Goal: Transaction & Acquisition: Purchase product/service

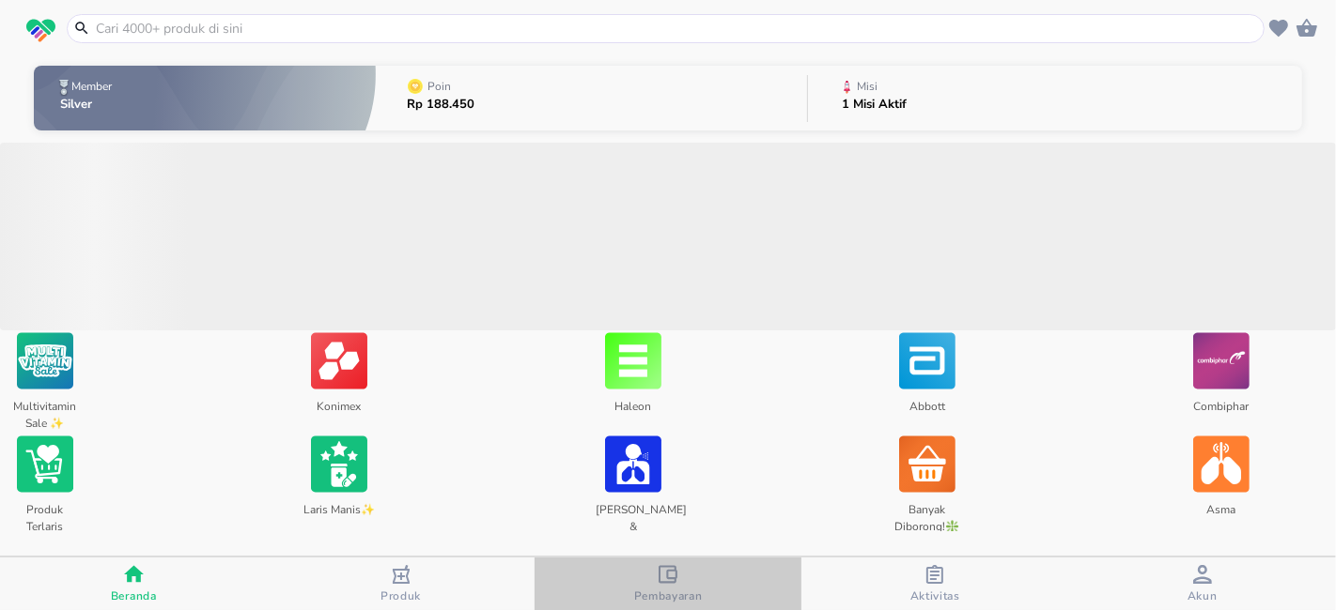
click at [680, 589] on span "Pembayaran" at bounding box center [668, 596] width 69 height 15
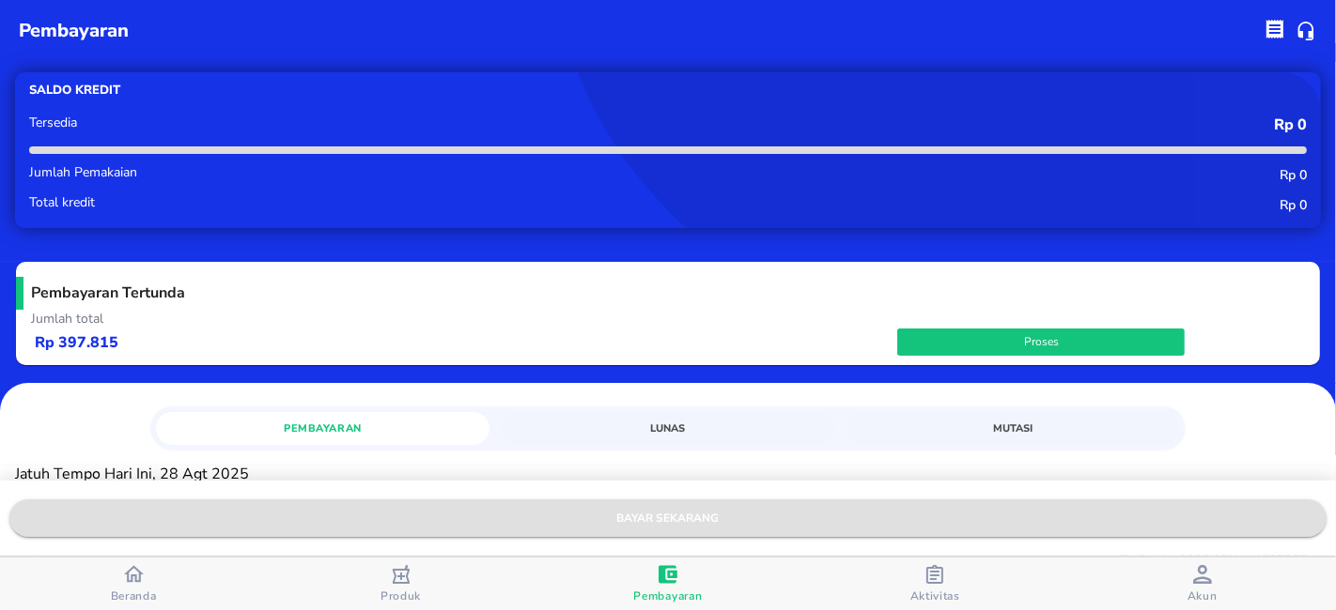
click at [674, 520] on span "bayar sekarang" at bounding box center [667, 519] width 1287 height 20
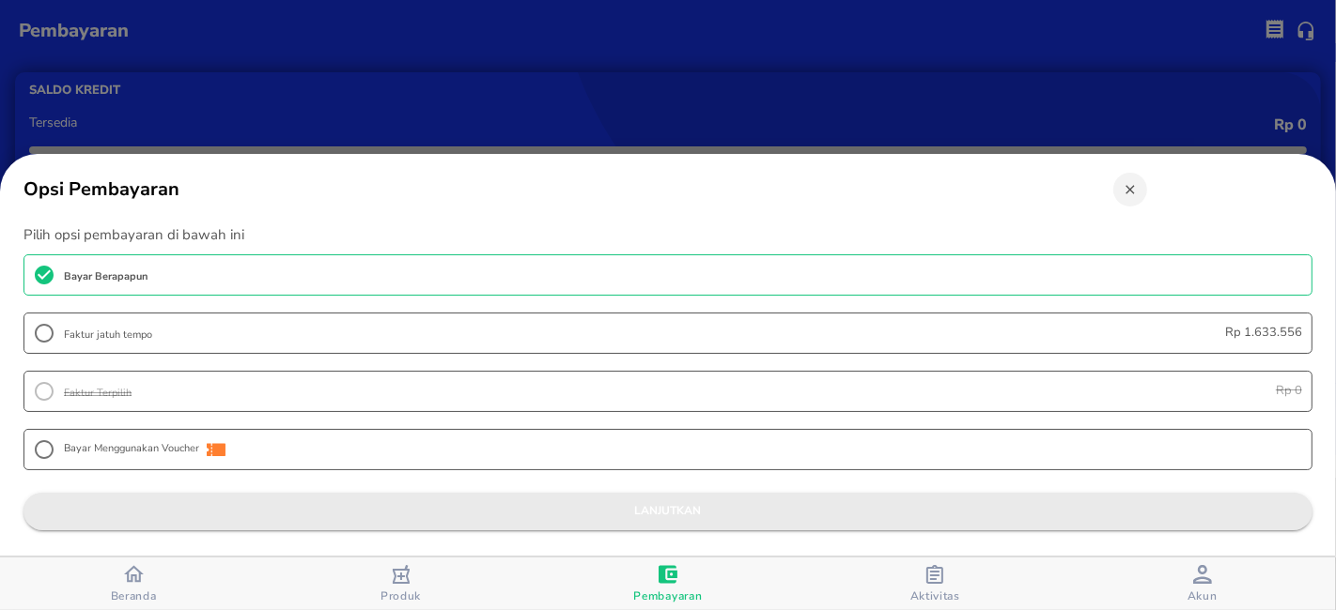
click at [698, 508] on span "lanjutkan" at bounding box center [668, 512] width 1258 height 20
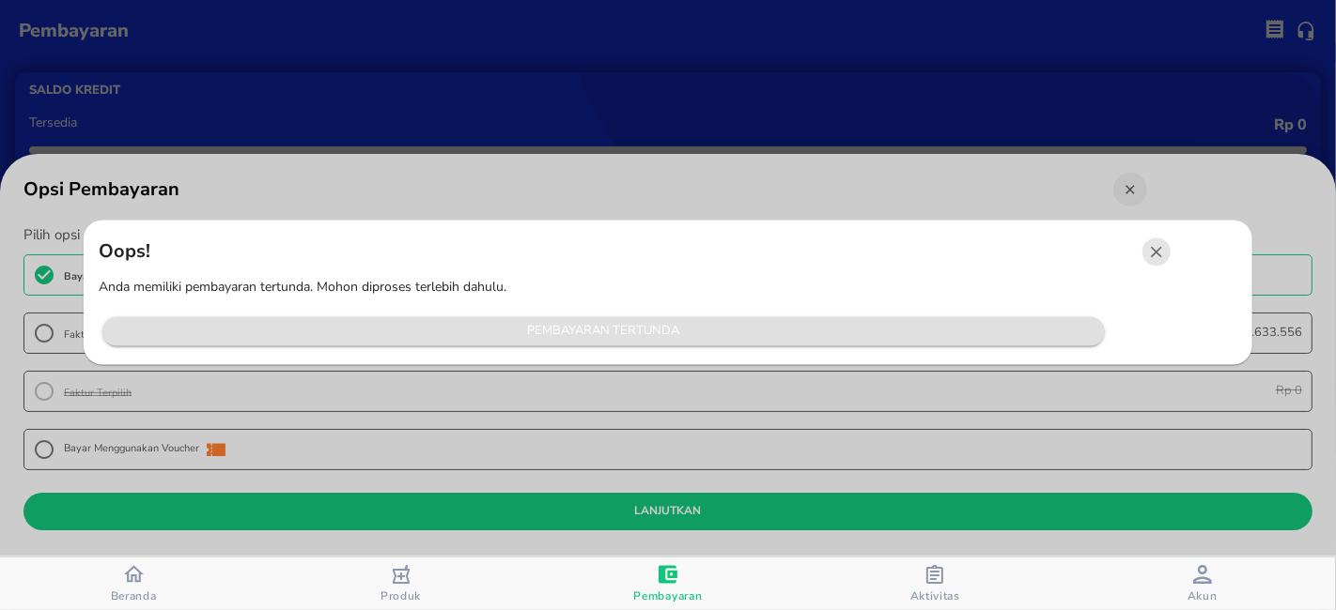
click at [649, 327] on span "Pembayaran Tertunda" at bounding box center [603, 332] width 983 height 22
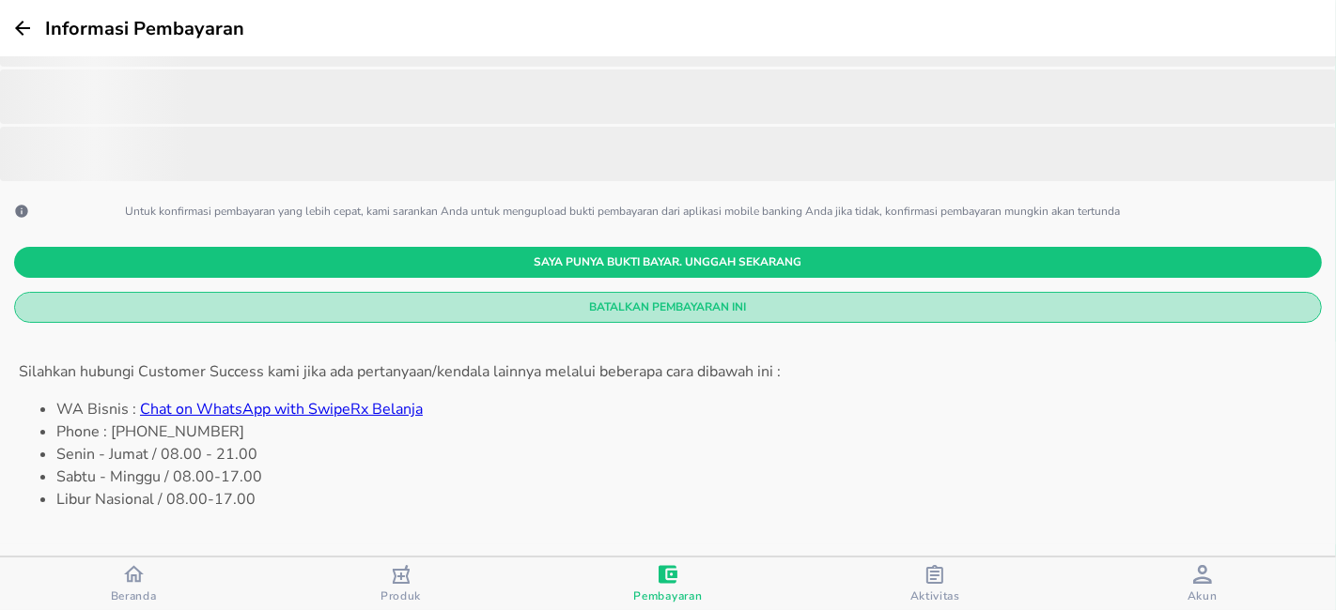
click at [691, 301] on span "Batalkan Pembayaran Ini" at bounding box center [667, 308] width 1277 height 20
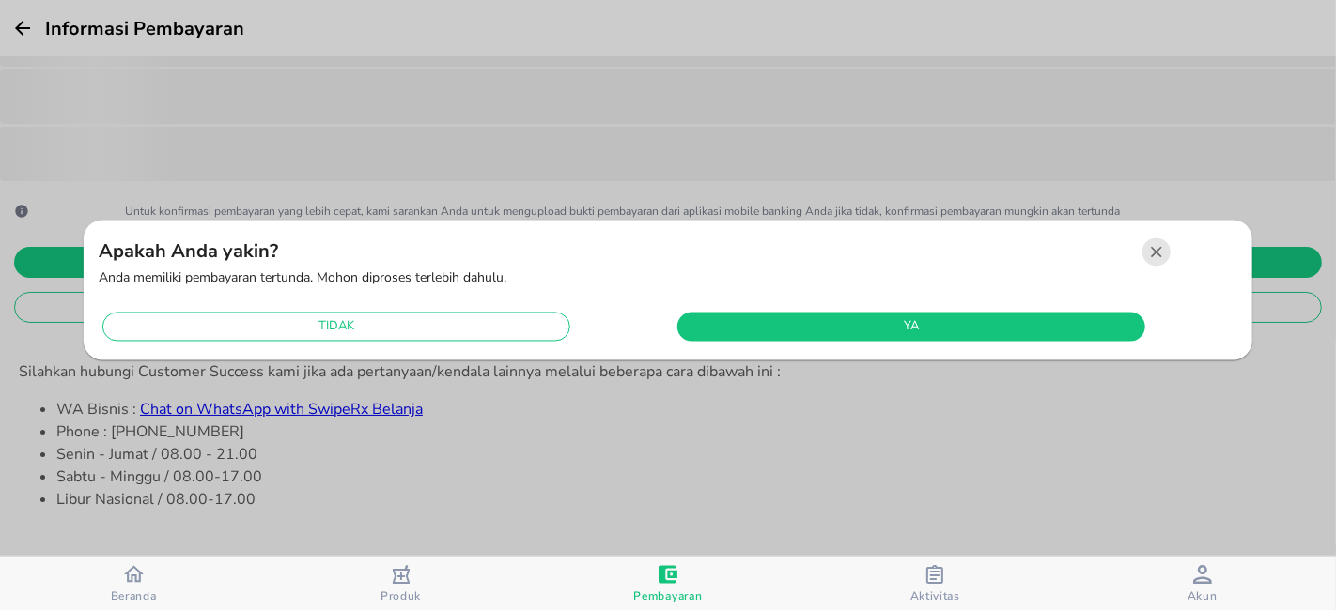
scroll to position [334, 0]
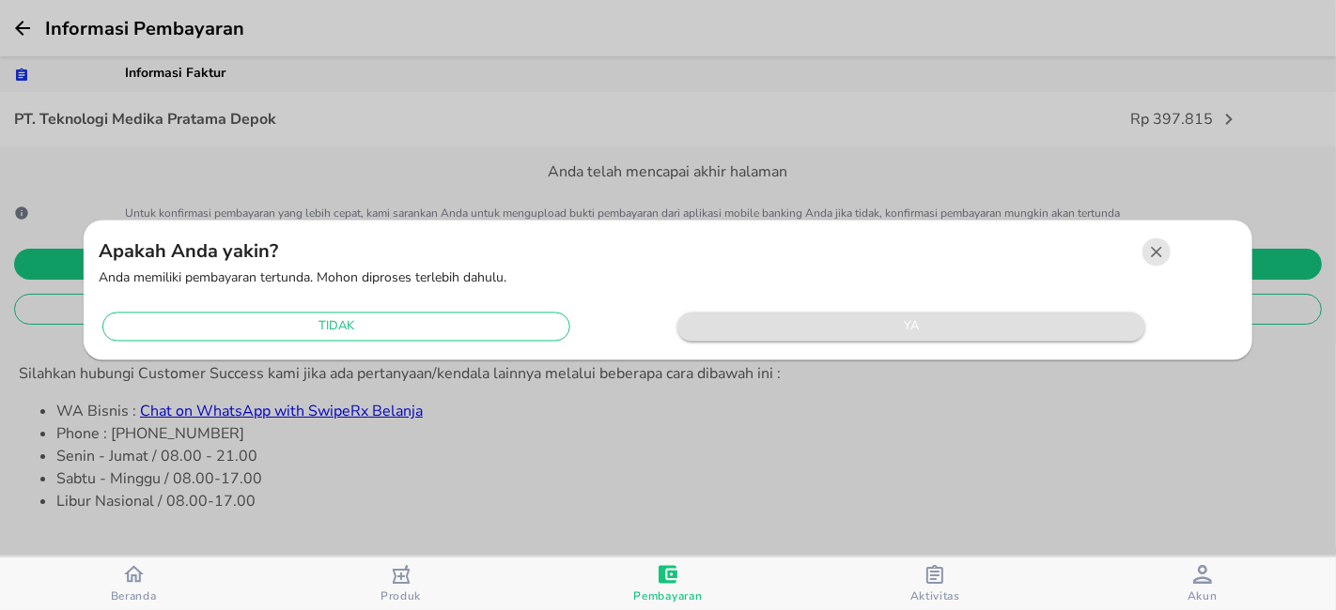
click at [805, 329] on span "ya" at bounding box center [911, 328] width 449 height 22
